Goal: Information Seeking & Learning: Learn about a topic

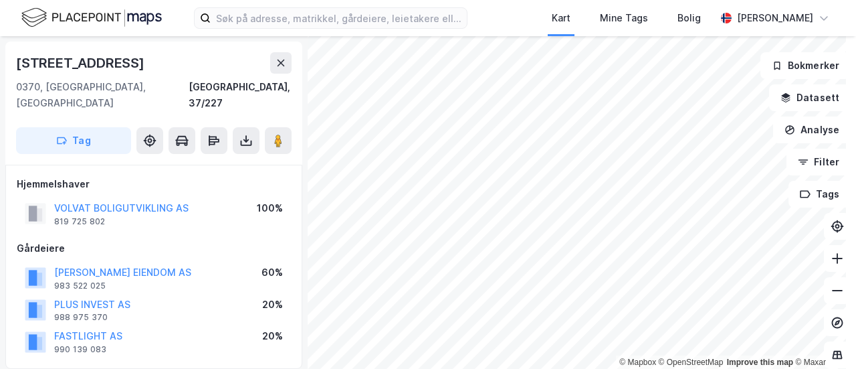
scroll to position [201, 0]
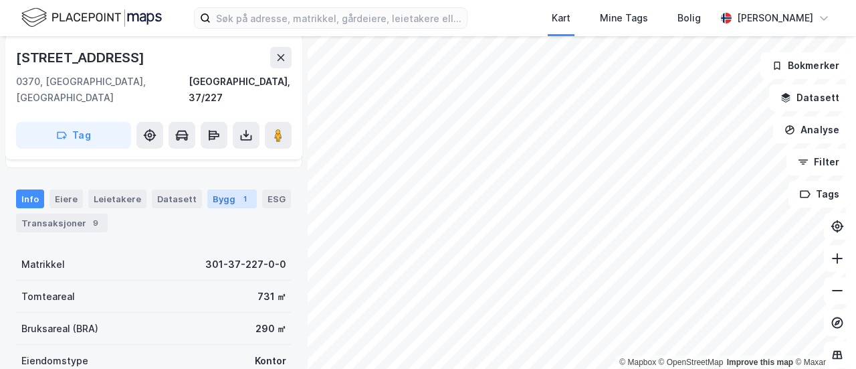
click at [215, 189] on div "Bygg 1" at bounding box center [231, 198] width 49 height 19
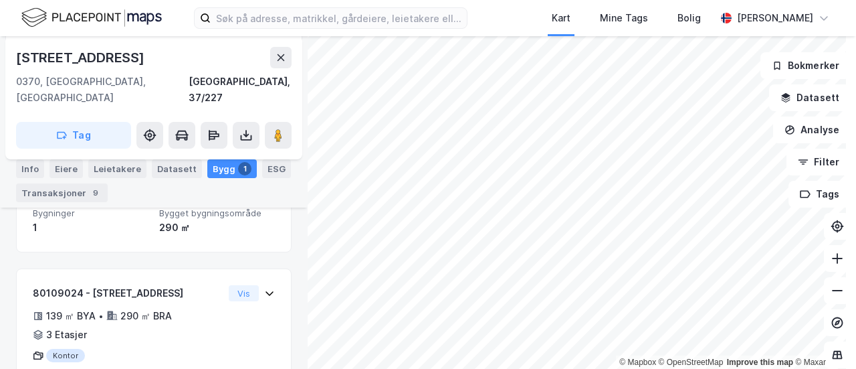
scroll to position [290, 0]
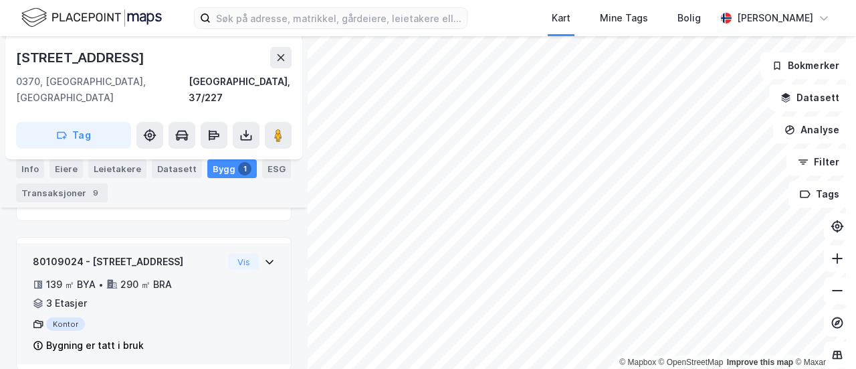
click at [217, 256] on div "80109024 - Borgenveien 4A 139 ㎡ BYA • 290 ㎡ BRA • 3 Etasjer Kontor Bygning er t…" at bounding box center [154, 309] width 242 height 111
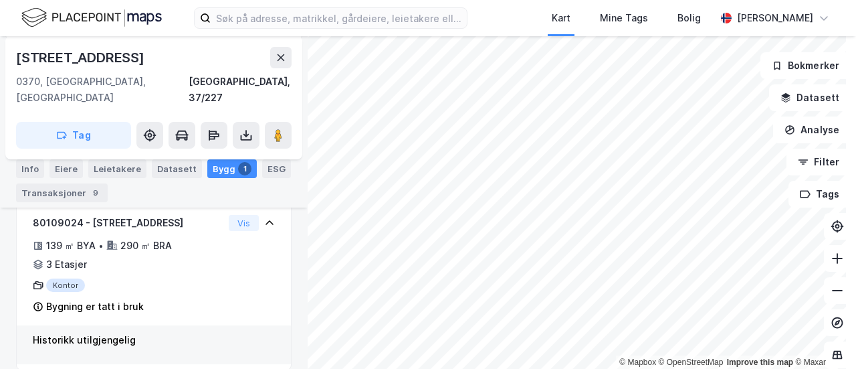
click at [107, 332] on div "Historikk utilgjengelig" at bounding box center [154, 340] width 242 height 16
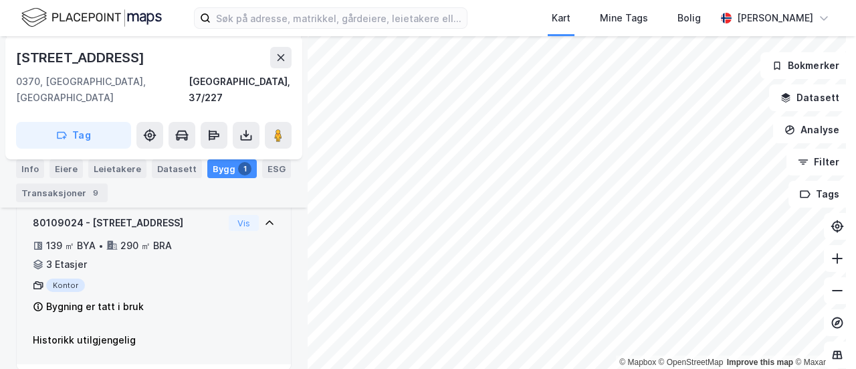
scroll to position [262, 0]
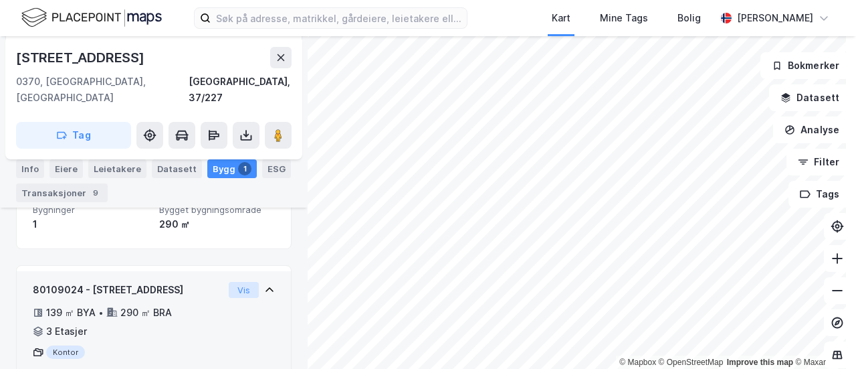
click at [229, 282] on button "Vis" at bounding box center [244, 290] width 30 height 16
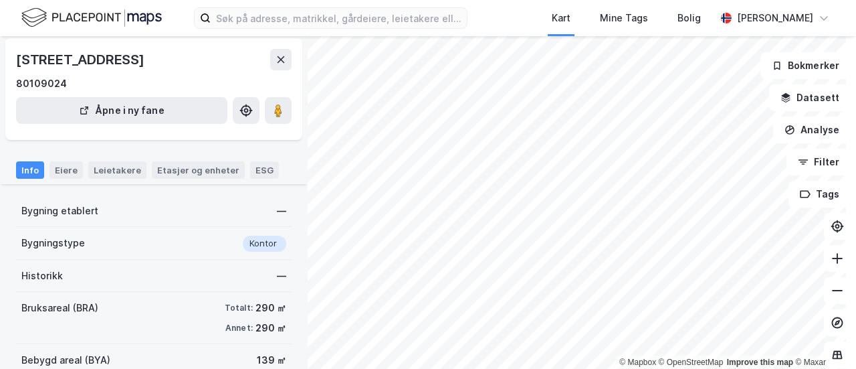
scroll to position [67, 0]
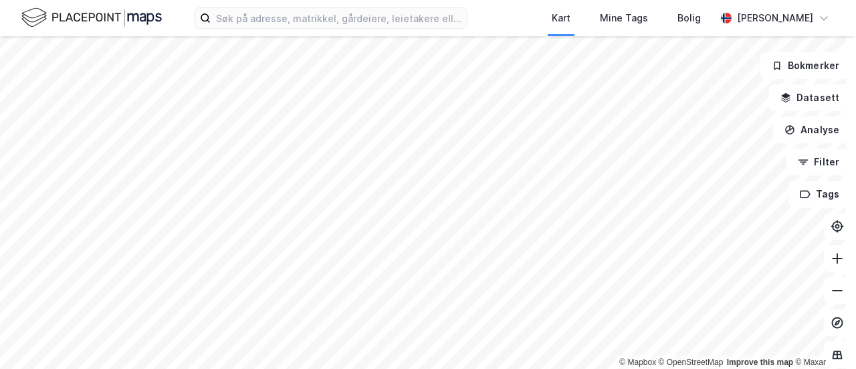
click at [571, 368] on html "Kart Mine Tags Bolig [PERSON_NAME] © Mapbox © OpenStreetMap Improve this map © …" at bounding box center [428, 184] width 856 height 369
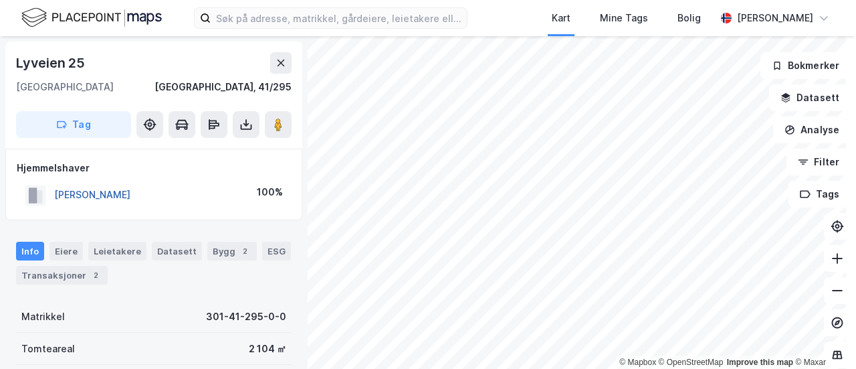
click at [0, 0] on button "[PERSON_NAME]" at bounding box center [0, 0] width 0 height 0
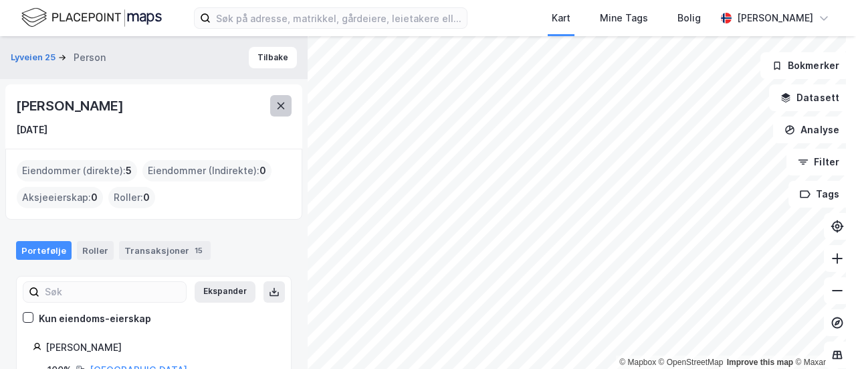
click at [284, 102] on icon at bounding box center [281, 105] width 7 height 7
